Goal: Check status: Check status

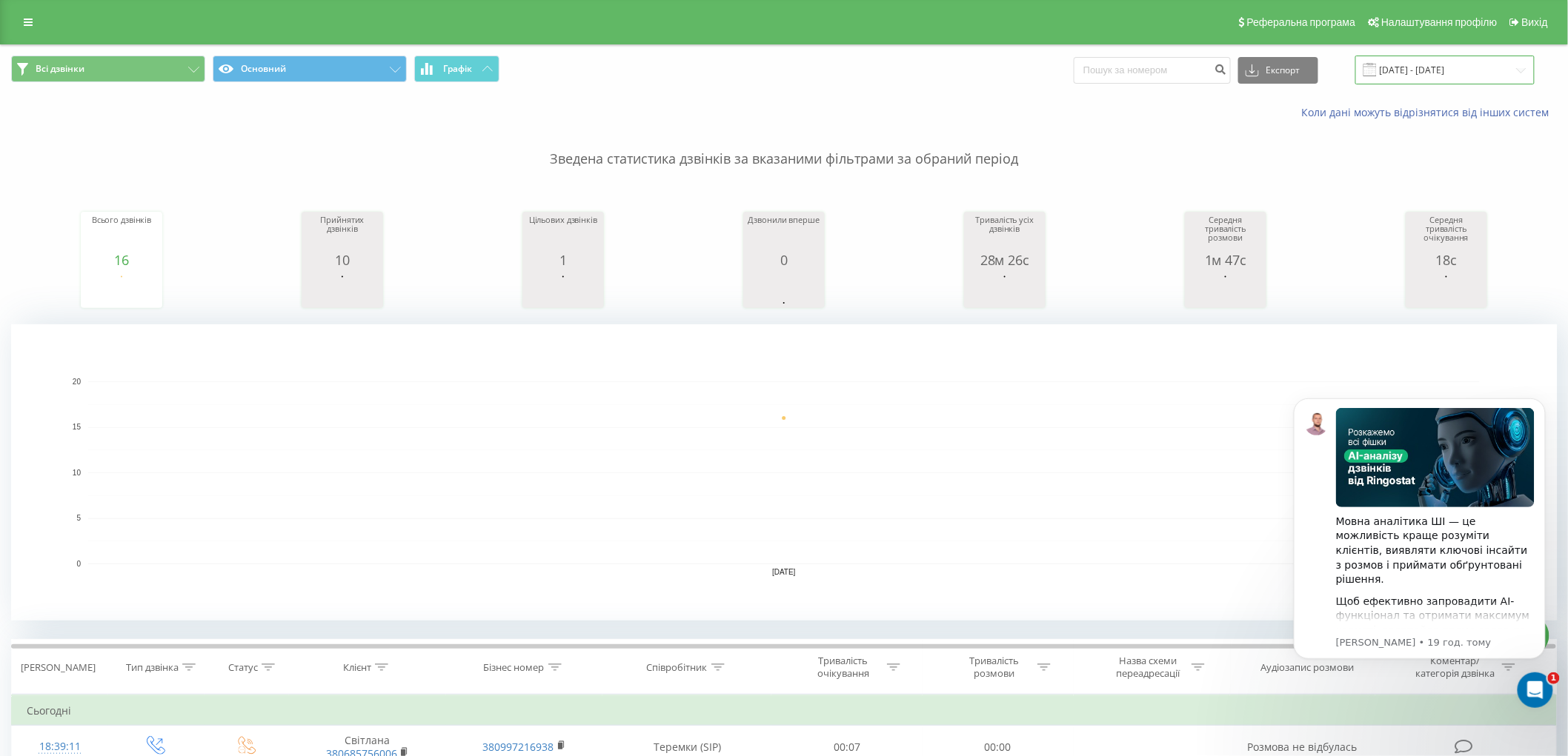
click at [1418, 68] on input "[DATE] - [DATE]" at bounding box center [1445, 70] width 180 height 29
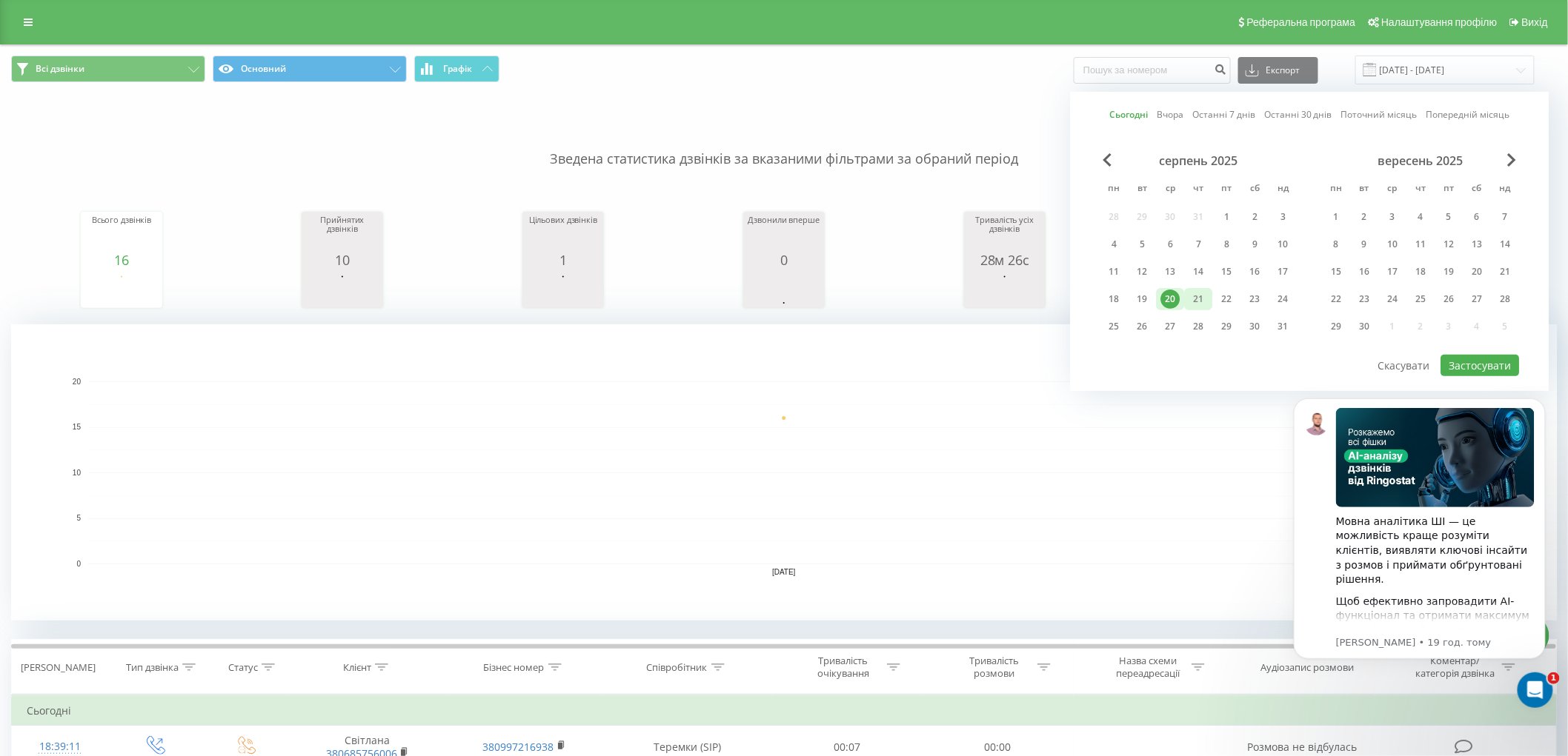
click at [1203, 297] on div "21" at bounding box center [1199, 299] width 20 height 20
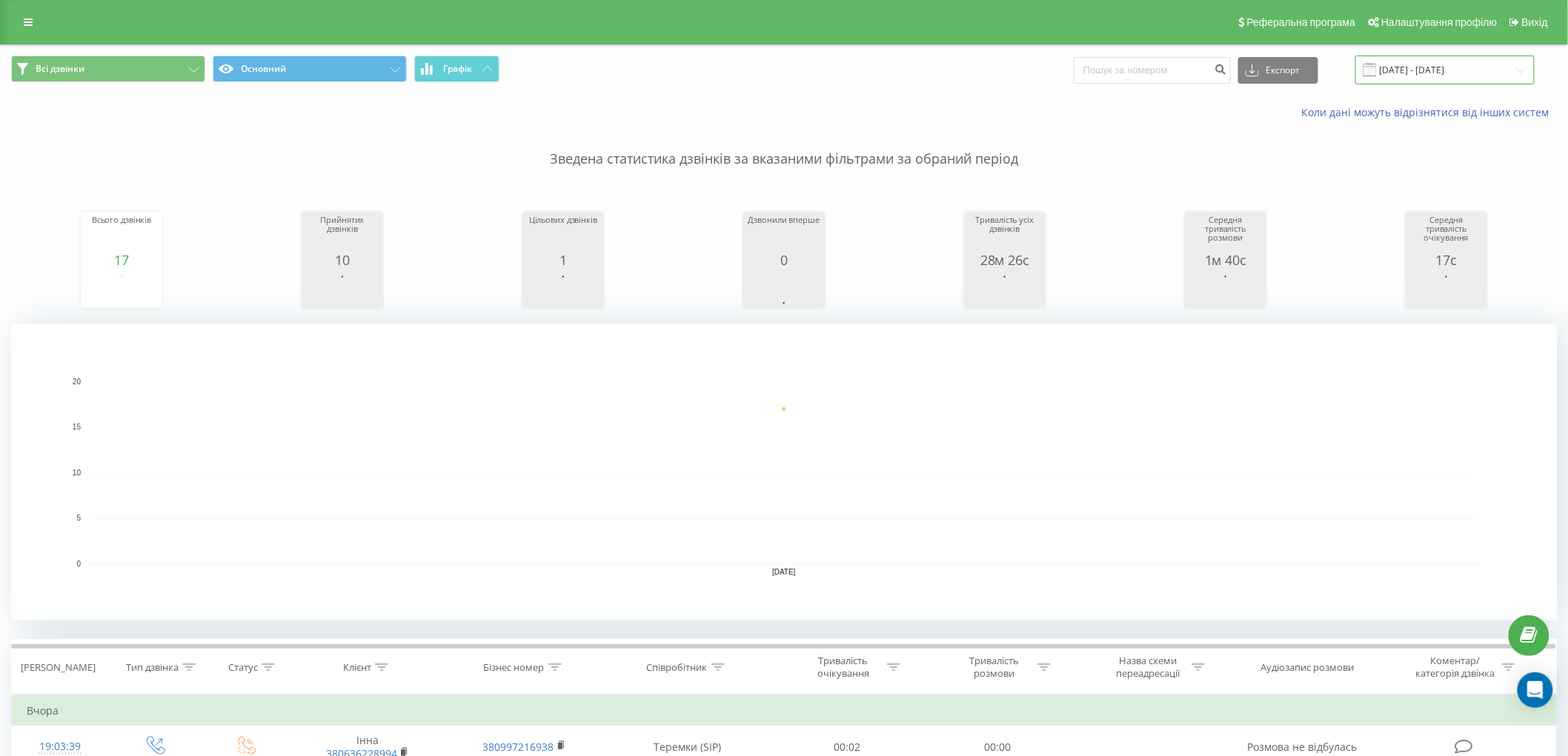
click at [1403, 74] on input "[DATE] - [DATE]" at bounding box center [1445, 70] width 180 height 29
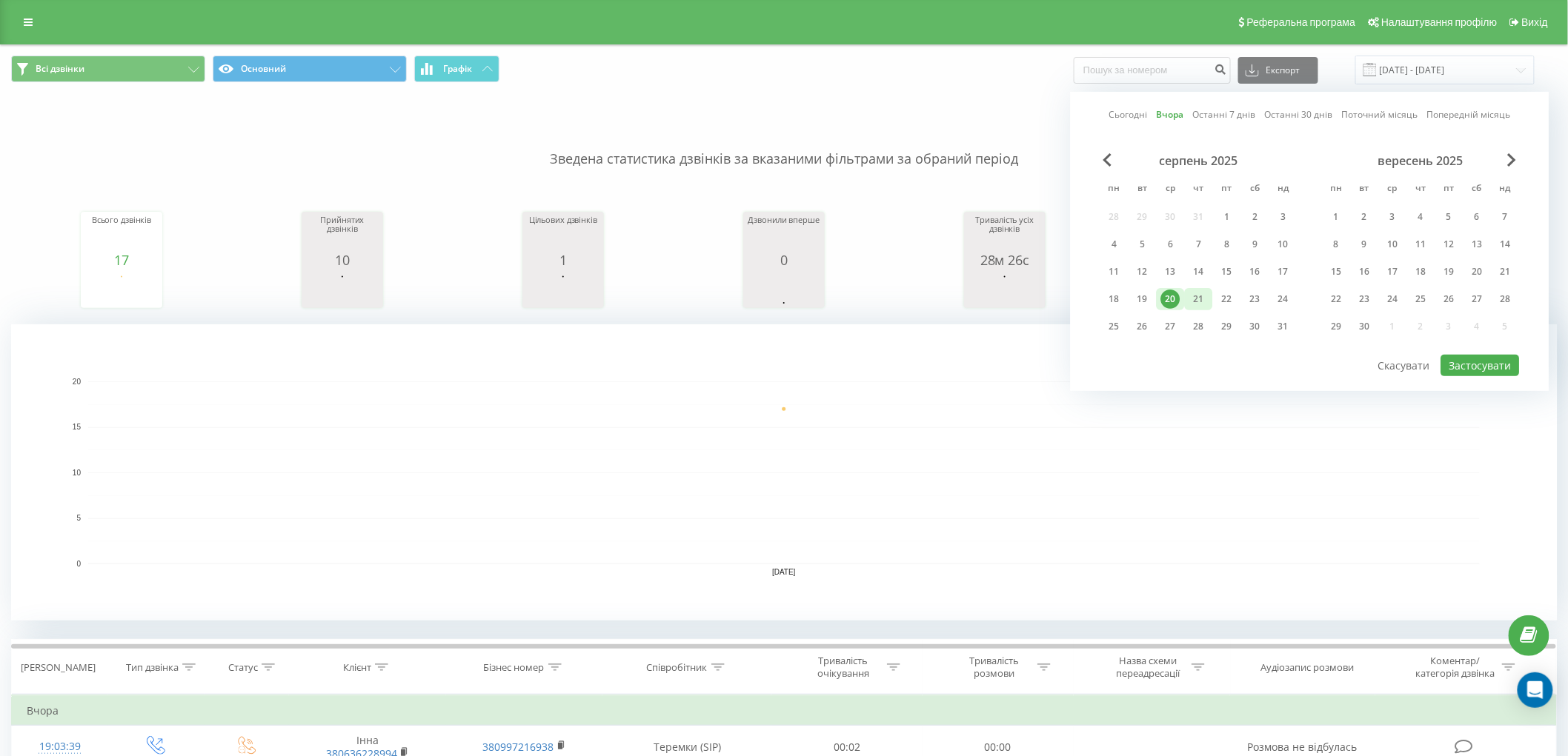
click at [1190, 292] on div "21" at bounding box center [1199, 299] width 20 height 20
click at [1503, 370] on button "Застосувати" at bounding box center [1480, 365] width 78 height 22
type input "21.08.2025 - 21.08.2025"
